Goal: Task Accomplishment & Management: Use online tool/utility

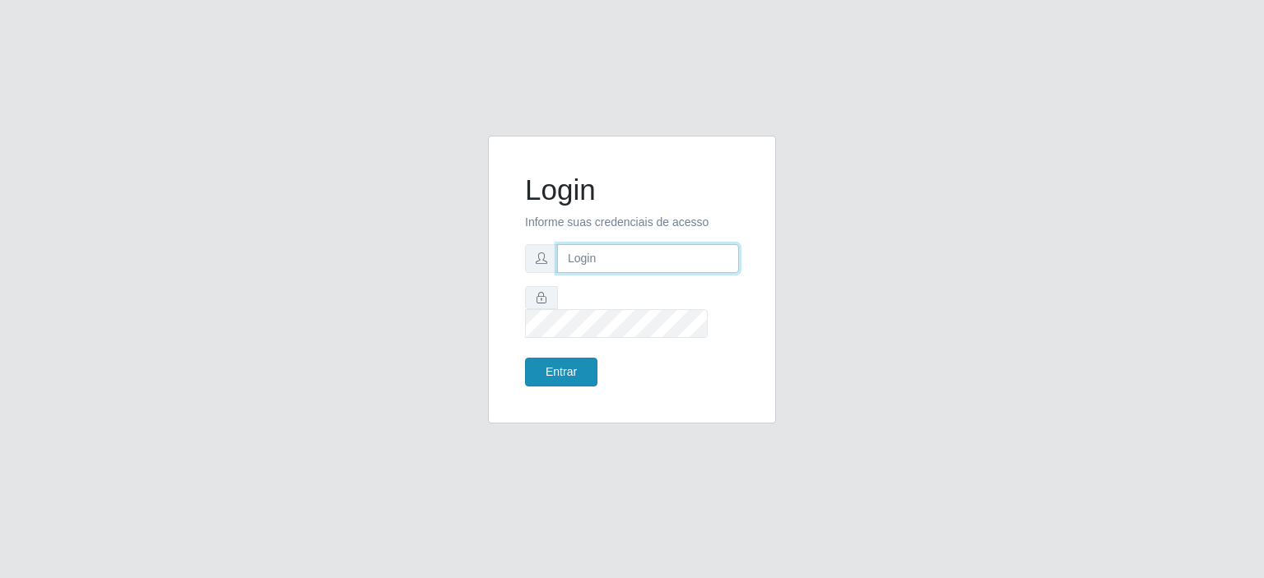
type input "[EMAIL_ADDRESS][DOMAIN_NAME]"
click at [545, 358] on button "Entrar" at bounding box center [561, 372] width 72 height 29
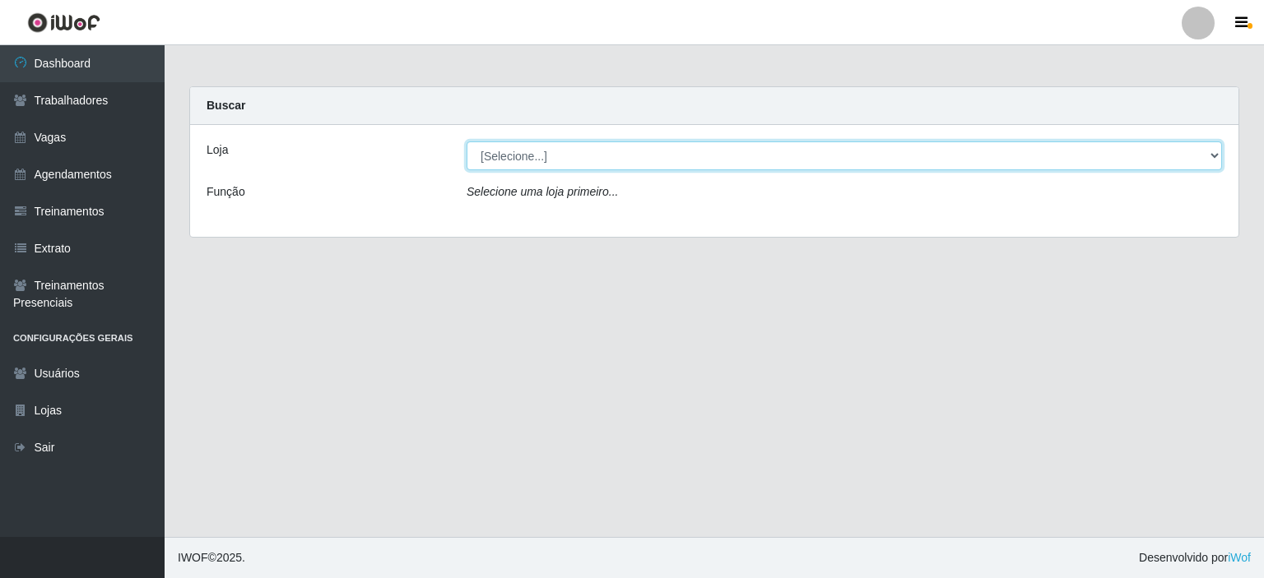
click at [527, 149] on select "[Selecione...] Preço Bom Supermercado" at bounding box center [844, 156] width 755 height 29
select select "387"
click at [467, 142] on select "[Selecione...] Preço Bom Supermercado" at bounding box center [844, 156] width 755 height 29
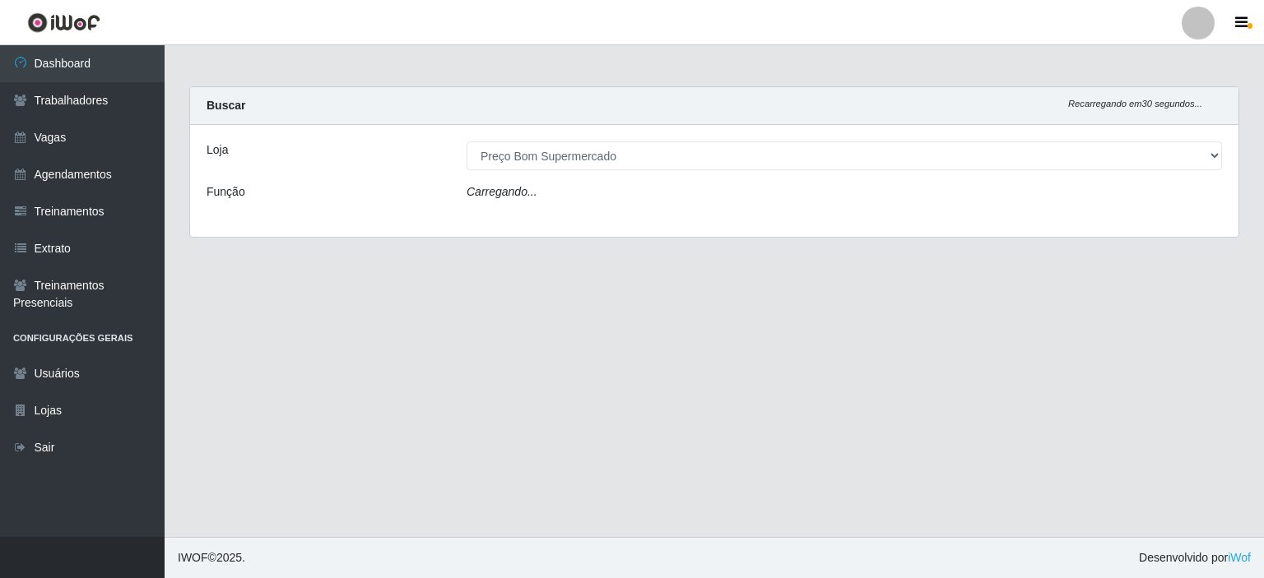
click at [530, 208] on div "Loja [Selecione...] Preço Bom Supermercado Função Carregando..." at bounding box center [714, 181] width 1048 height 112
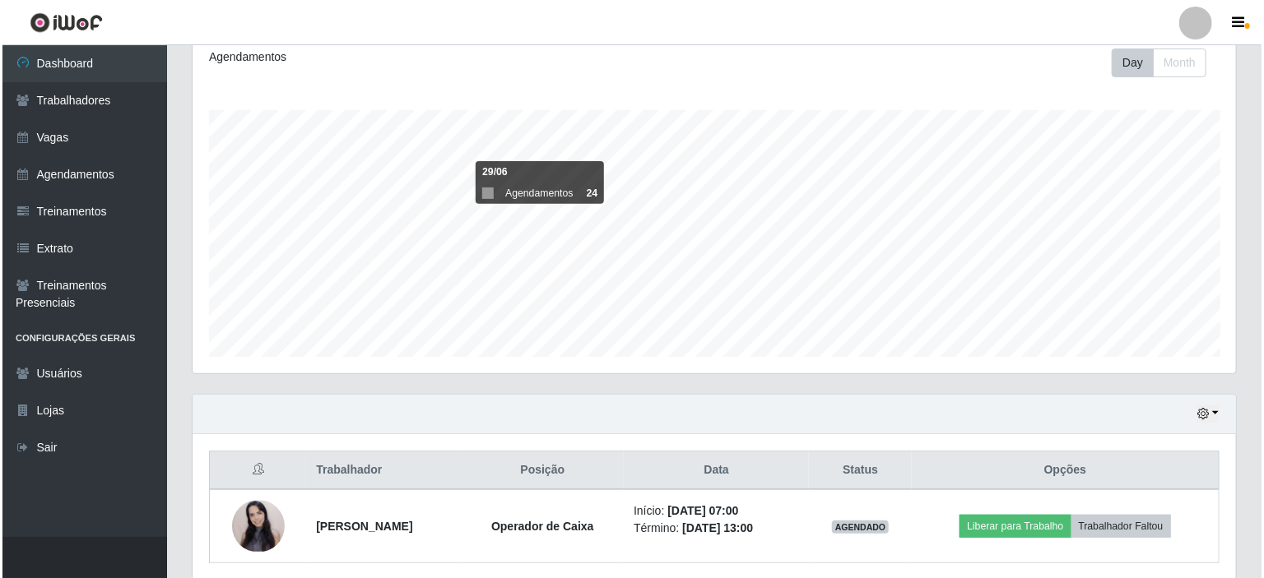
scroll to position [291, 0]
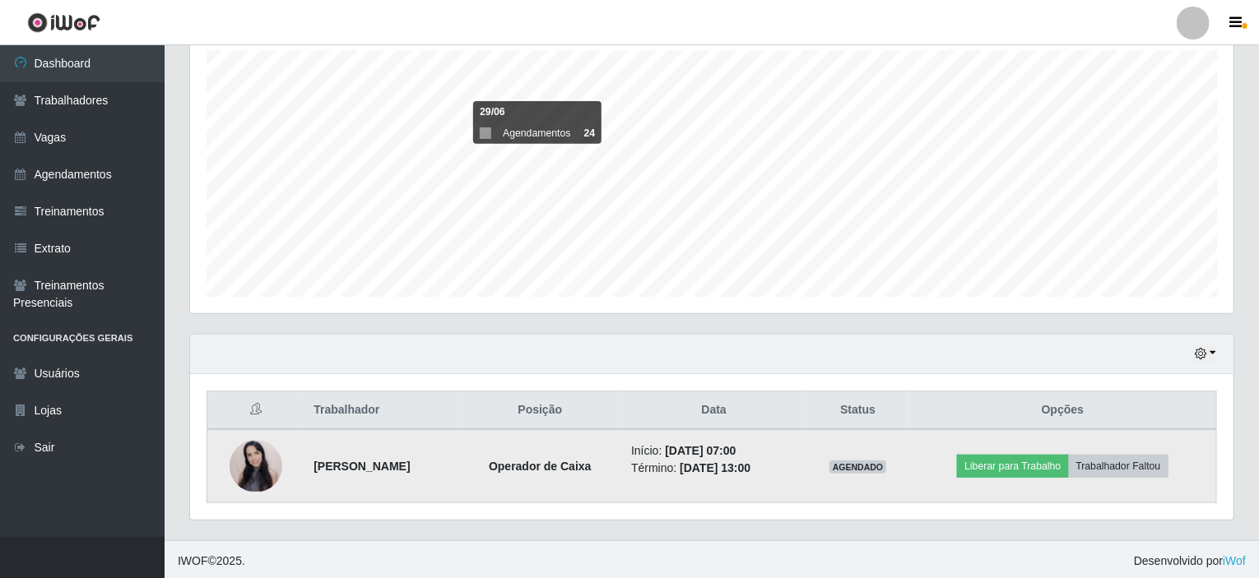
click at [247, 456] on img at bounding box center [256, 466] width 53 height 51
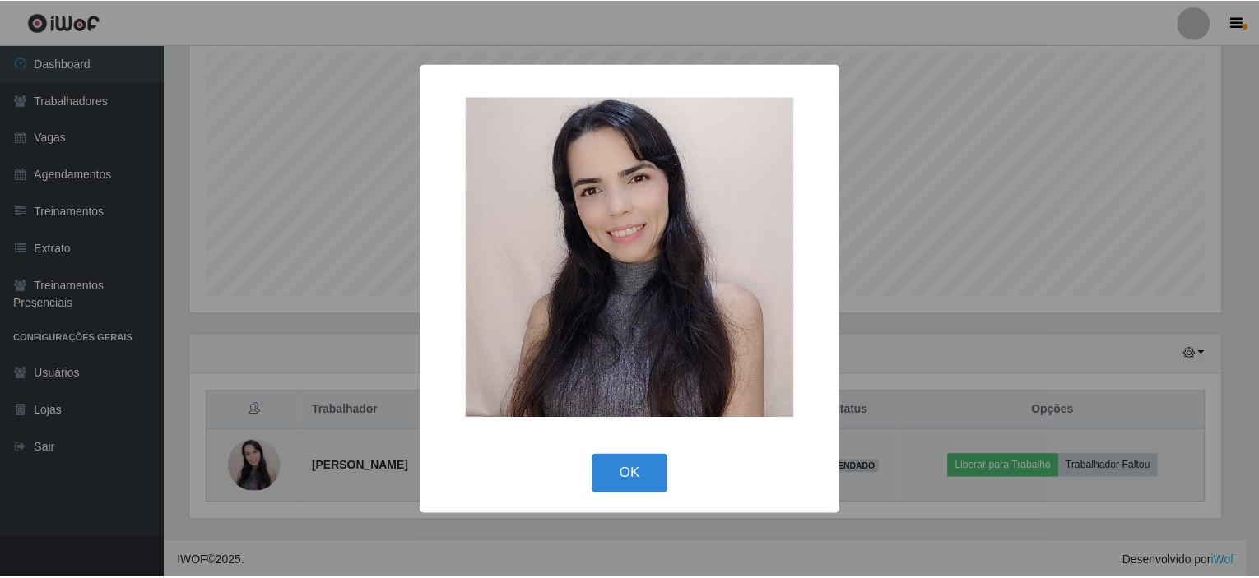
scroll to position [342, 1037]
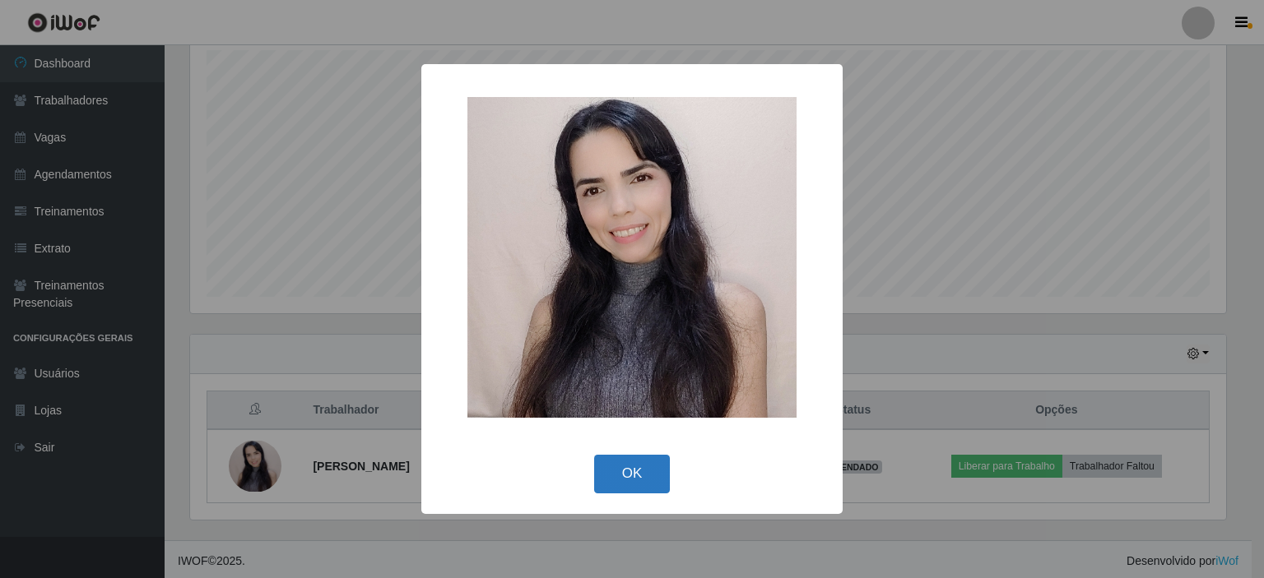
click at [643, 460] on button "OK" at bounding box center [632, 474] width 77 height 39
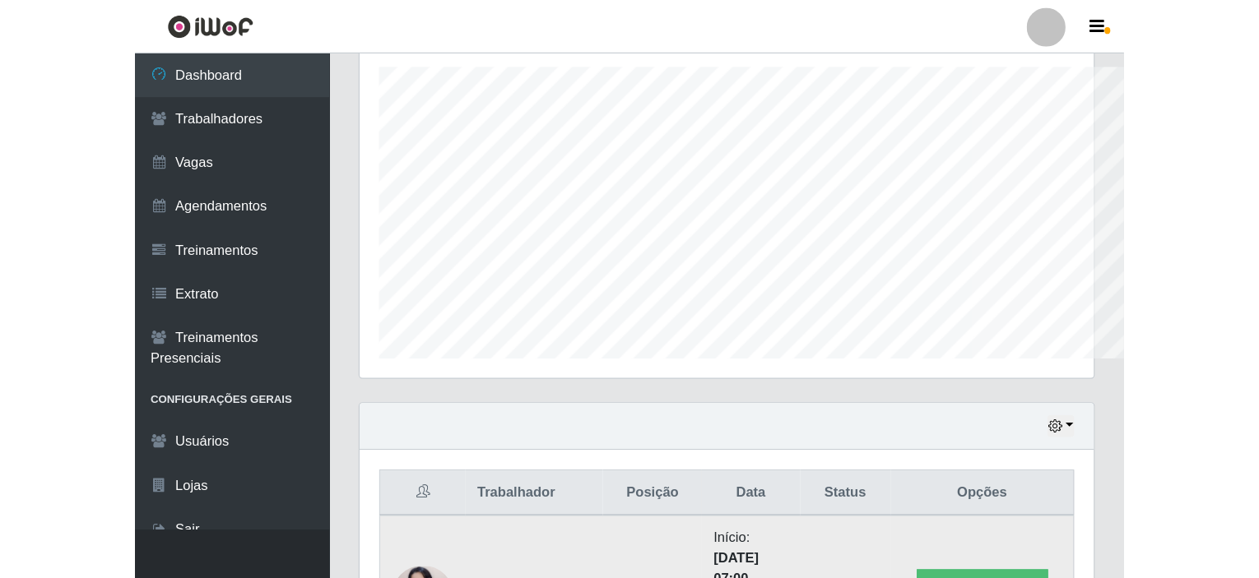
scroll to position [342, 1043]
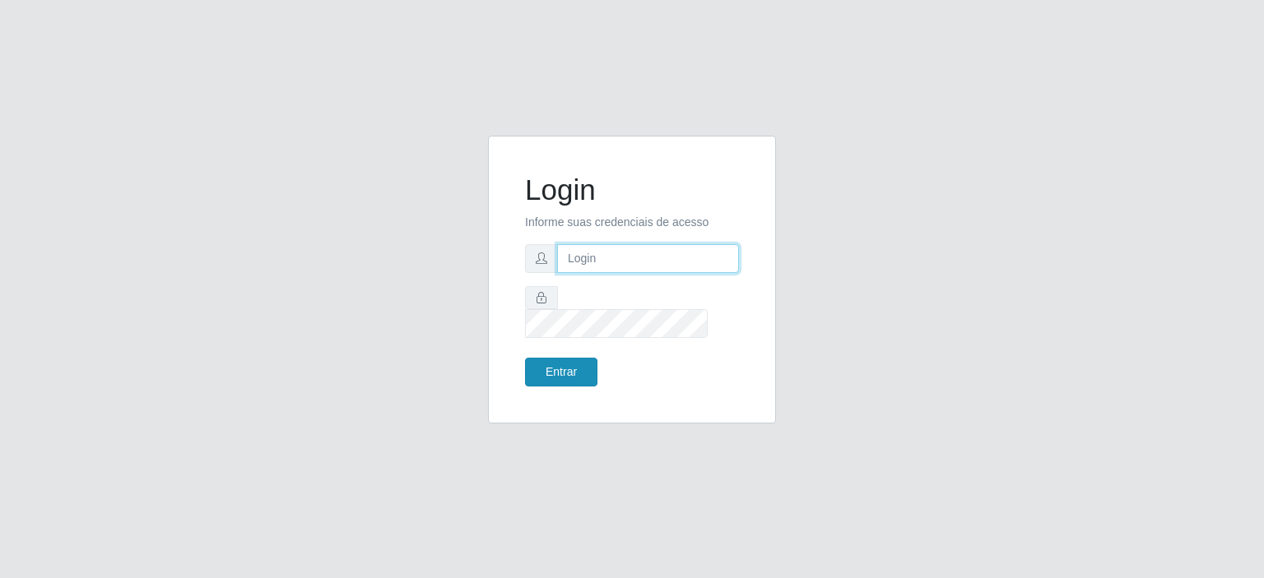
type input "[EMAIL_ADDRESS][DOMAIN_NAME]"
click at [548, 358] on button "Entrar" at bounding box center [561, 372] width 72 height 29
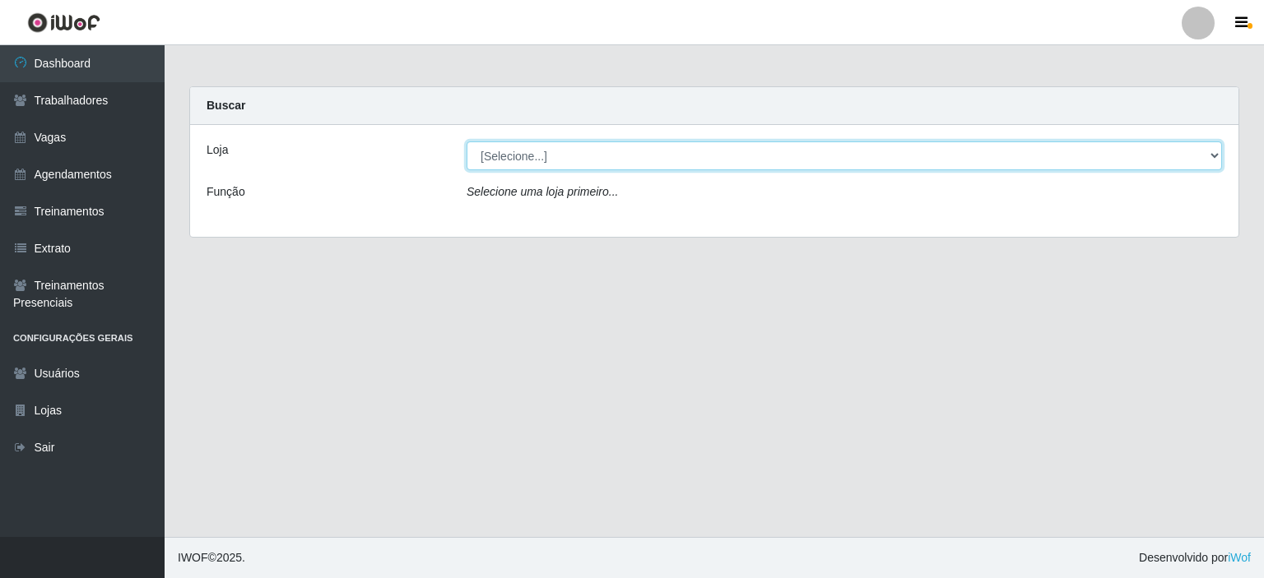
click at [494, 152] on select "[Selecione...] Preço Bom Supermercado" at bounding box center [844, 156] width 755 height 29
select select "387"
click at [467, 142] on select "[Selecione...] Preço Bom Supermercado" at bounding box center [844, 156] width 755 height 29
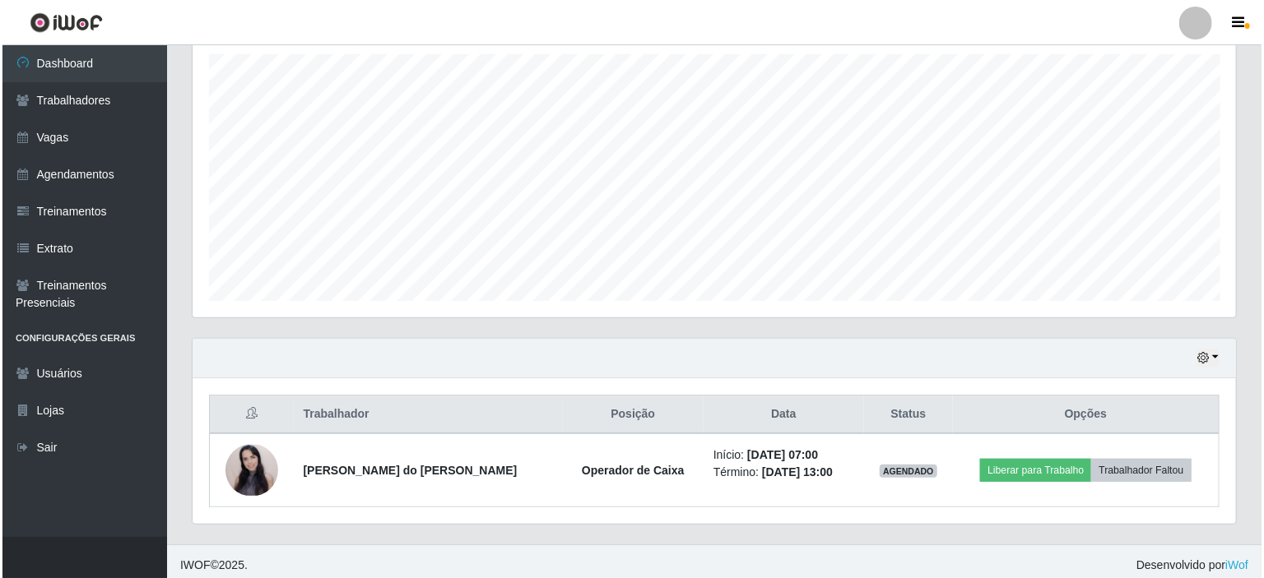
scroll to position [291, 0]
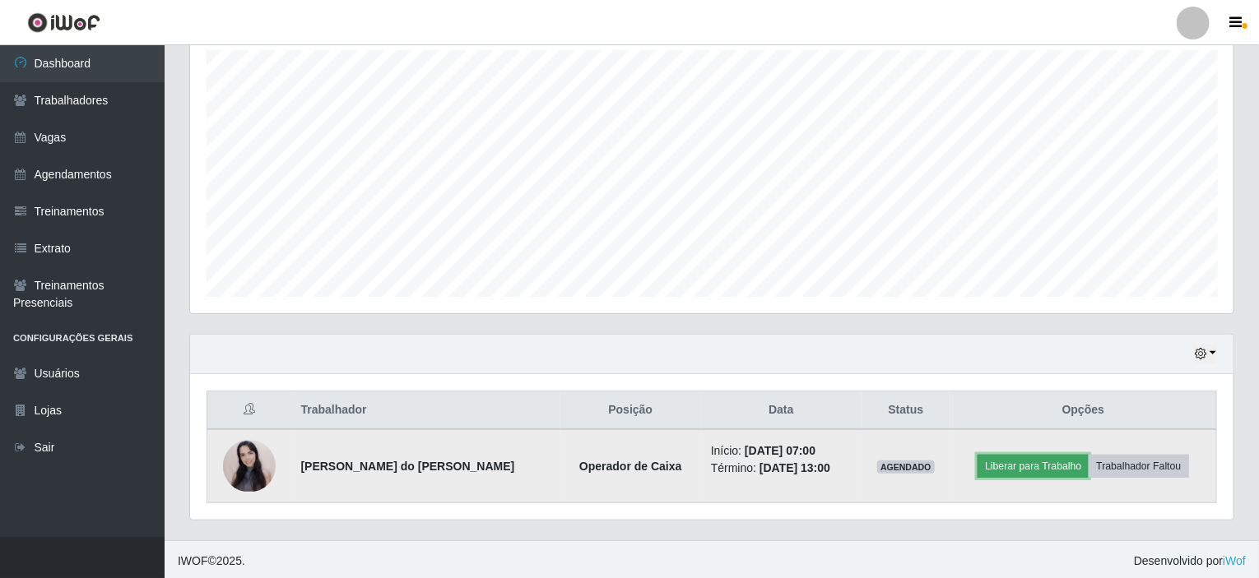
click at [1025, 465] on button "Liberar para Trabalho" at bounding box center [1033, 466] width 111 height 23
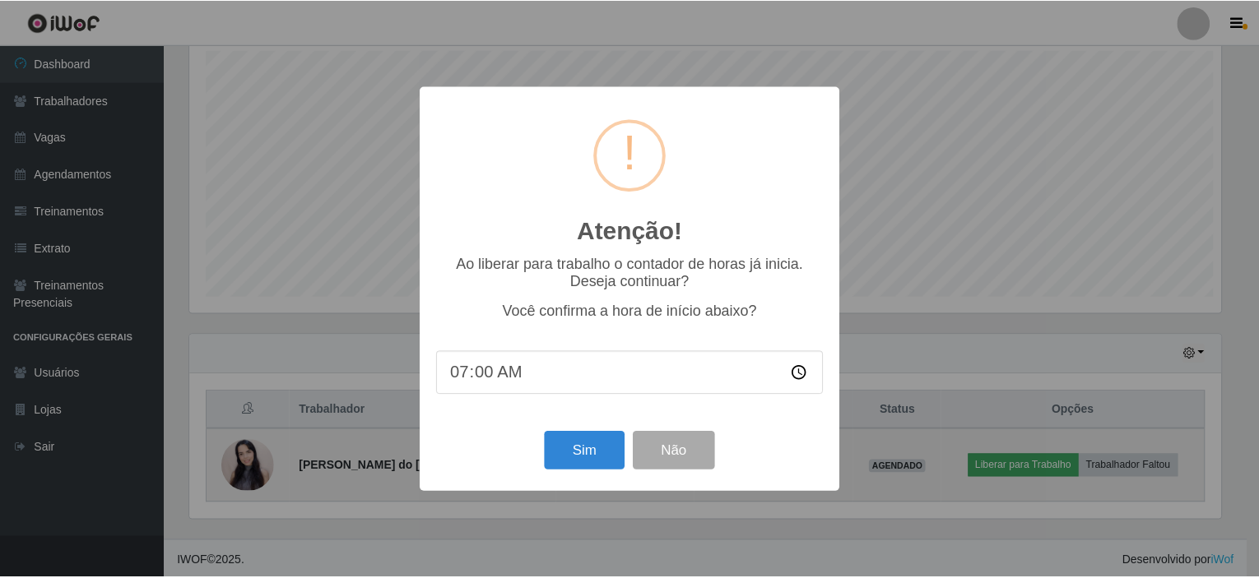
scroll to position [342, 1037]
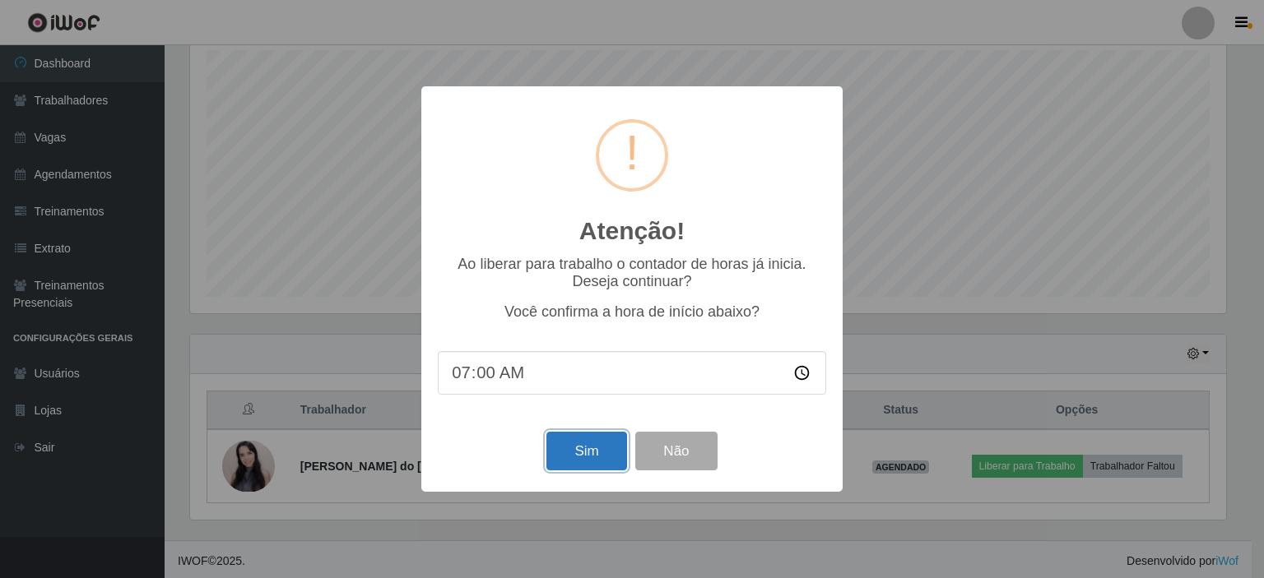
click at [581, 458] on button "Sim" at bounding box center [586, 451] width 80 height 39
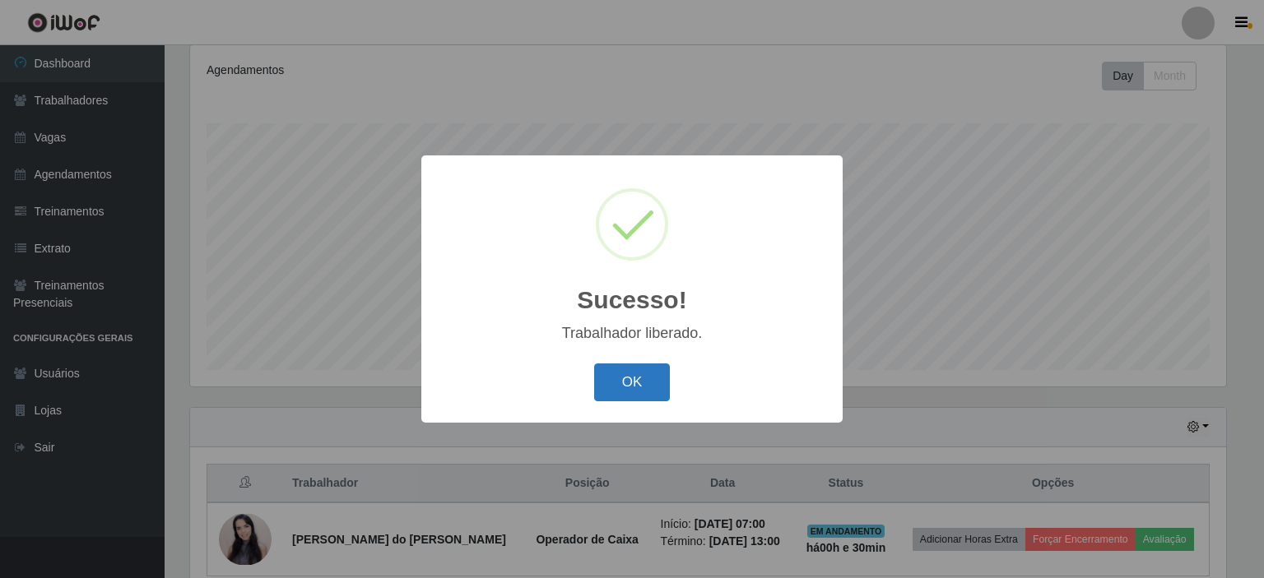
click at [631, 377] on button "OK" at bounding box center [632, 383] width 77 height 39
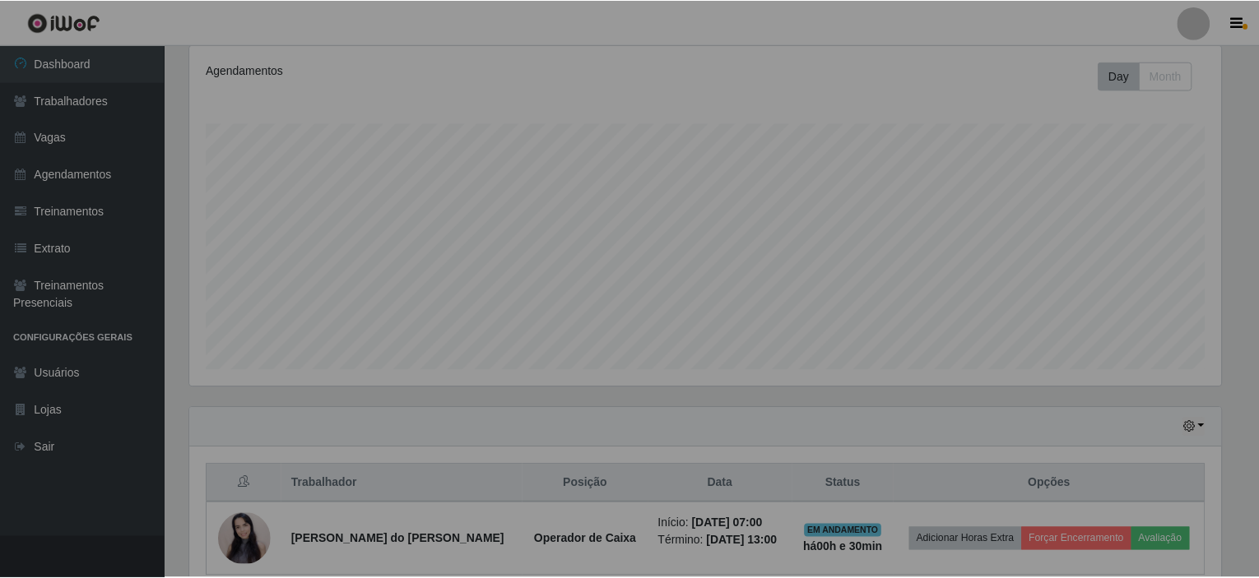
scroll to position [342, 1043]
